Goal: Task Accomplishment & Management: Manage account settings

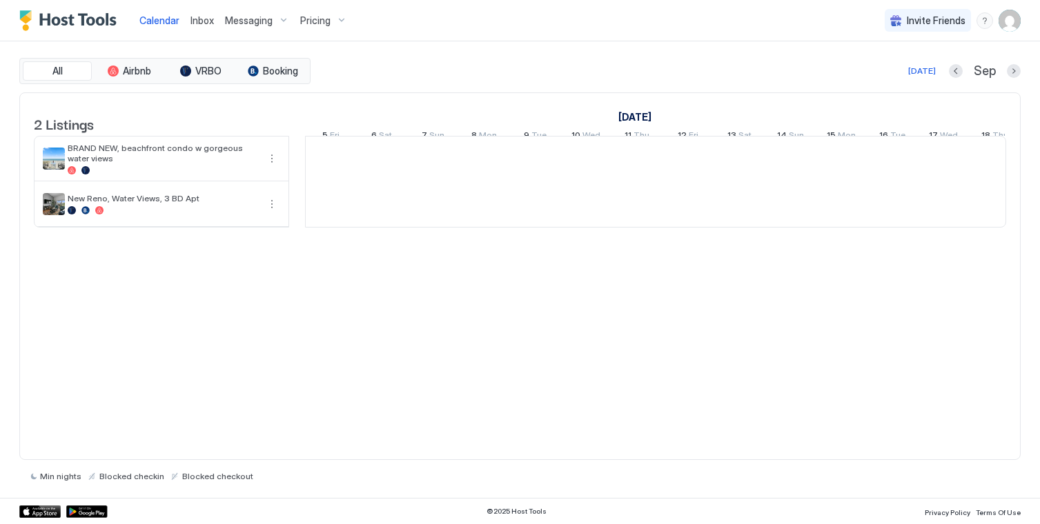
scroll to position [0, 767]
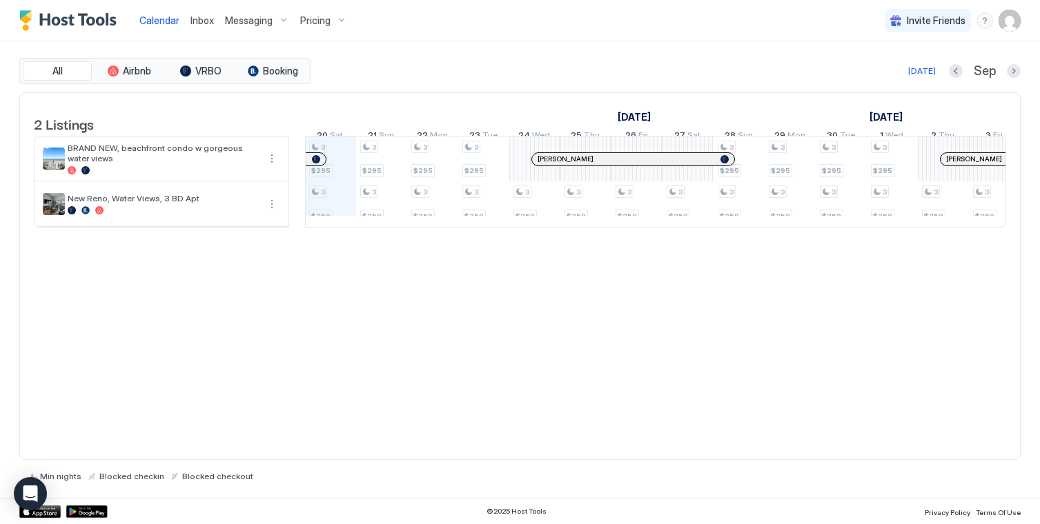
click at [34, 23] on img "Host Tools Logo" at bounding box center [71, 20] width 104 height 21
click at [1006, 19] on img "User profile" at bounding box center [1010, 21] width 22 height 22
click at [956, 76] on div "Settings" at bounding box center [932, 78] width 175 height 24
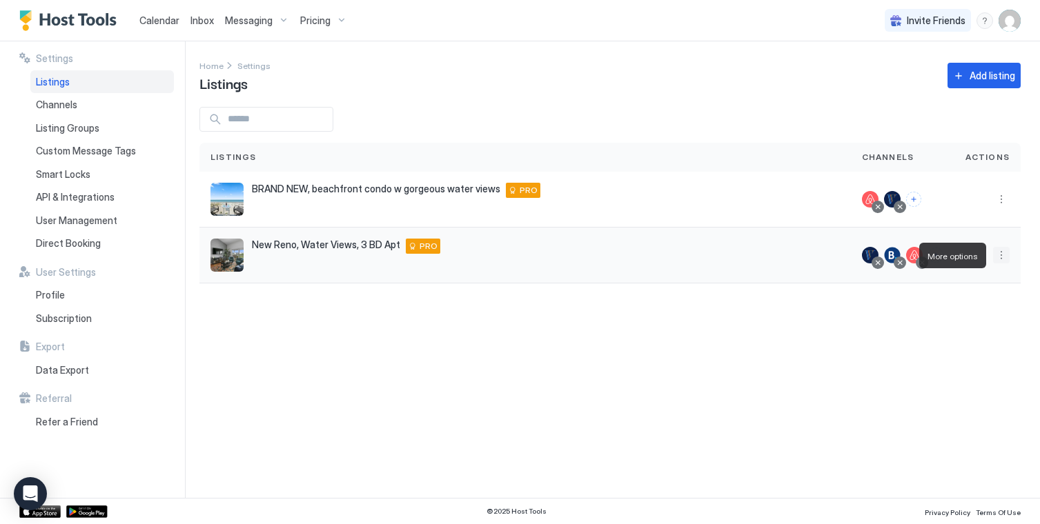
click at [997, 254] on button "More options" at bounding box center [1001, 255] width 17 height 17
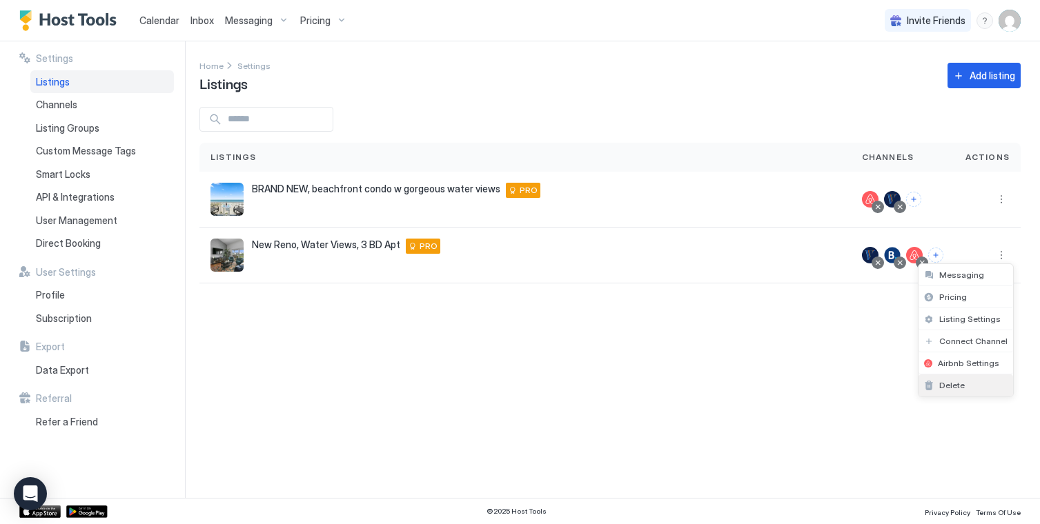
click at [962, 384] on span "Delete" at bounding box center [952, 385] width 26 height 10
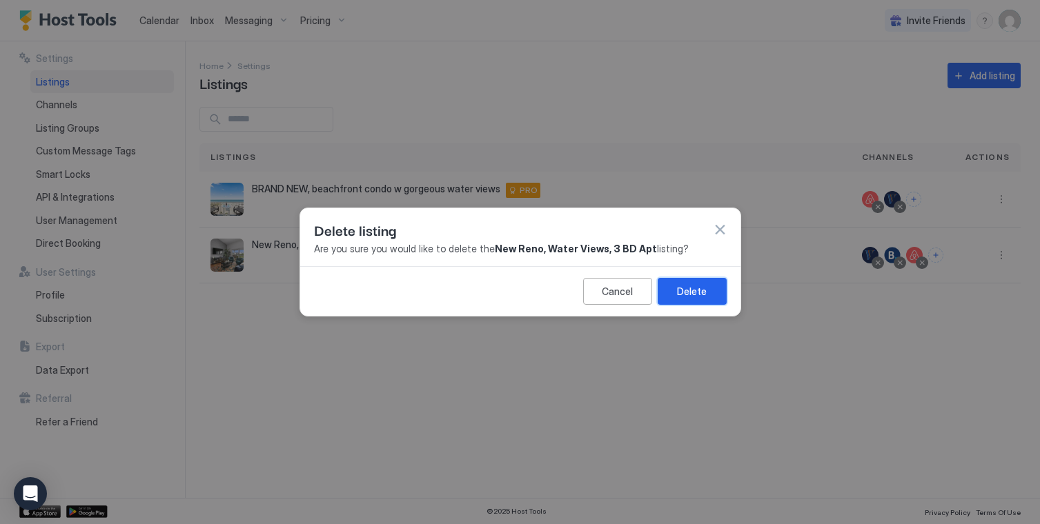
click at [677, 294] on button "Delete" at bounding box center [692, 291] width 69 height 27
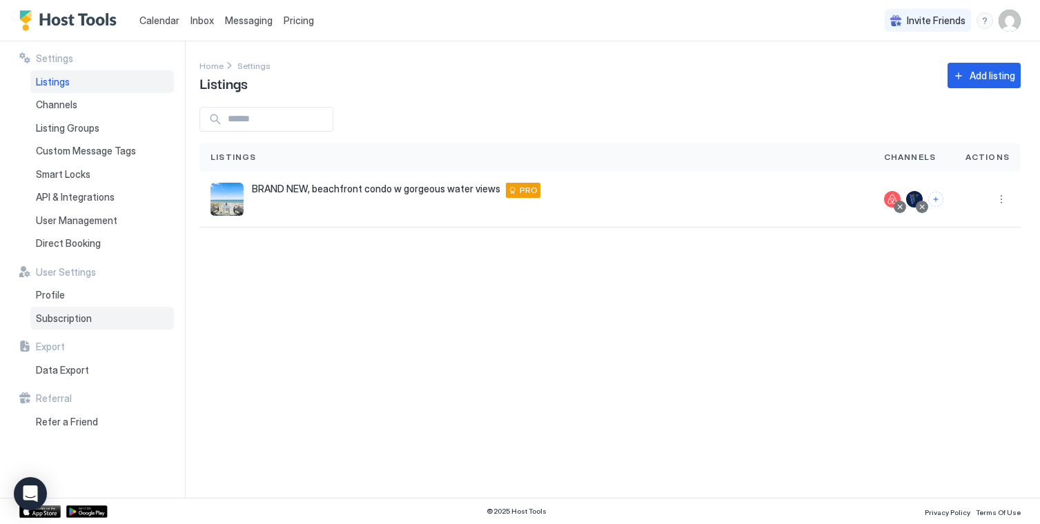
click at [72, 313] on span "Subscription" at bounding box center [64, 319] width 56 height 12
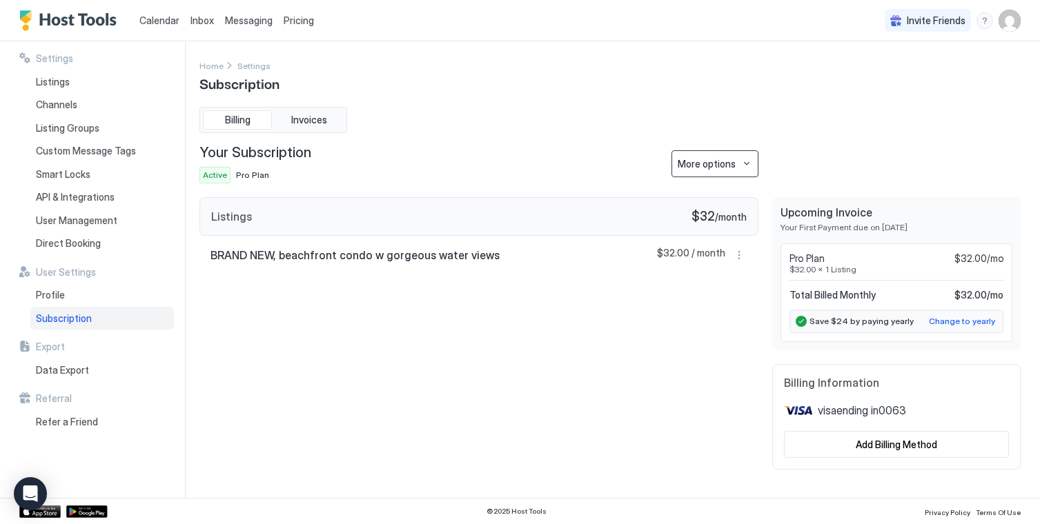
click at [751, 159] on button "More options" at bounding box center [714, 163] width 87 height 27
click at [712, 186] on span "Change Plan" at bounding box center [703, 188] width 50 height 10
